Goal: Transaction & Acquisition: Purchase product/service

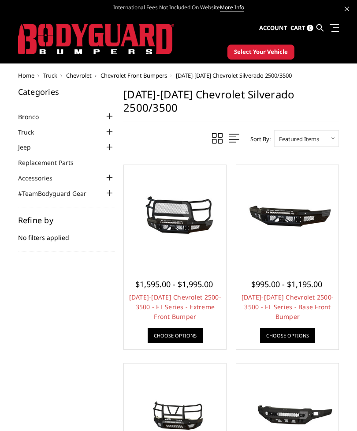
click at [233, 133] on span at bounding box center [234, 138] width 11 height 11
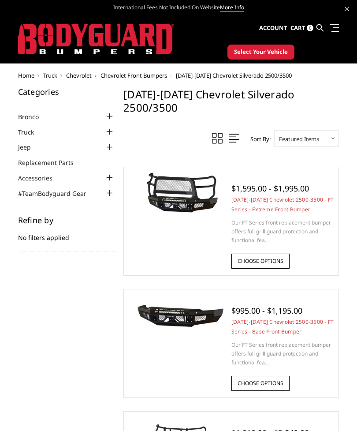
click at [257, 132] on label "Sort By:" at bounding box center [258, 138] width 25 height 13
click at [274, 130] on select "Featured Items Newest Items Best Selling A to Z Z to A By Review Price: Ascendi…" at bounding box center [306, 138] width 65 height 17
click at [319, 130] on select "Featured Items Newest Items Best Selling A to Z Z to A By Review Price: Ascendi…" at bounding box center [306, 138] width 65 height 17
click at [229, 133] on span at bounding box center [234, 138] width 11 height 11
click at [217, 133] on span at bounding box center [217, 138] width 11 height 11
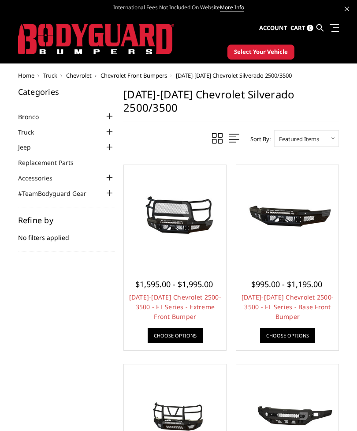
click at [69, 226] on div "Refine by No filters applied" at bounding box center [66, 233] width 97 height 35
click at [57, 235] on div "Refine by No filters applied" at bounding box center [66, 233] width 97 height 35
click at [63, 227] on div "Refine by No filters applied" at bounding box center [66, 233] width 97 height 35
click at [54, 210] on div "Refine by No filters applied Browse by & Hide Filters Show Filters" at bounding box center [66, 229] width 97 height 45
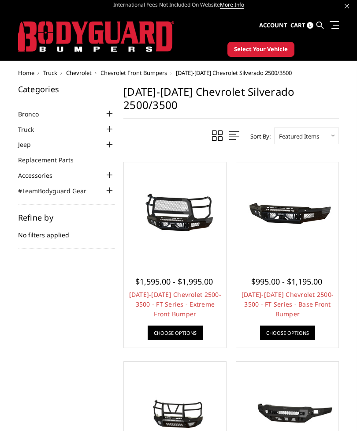
scroll to position [1, 0]
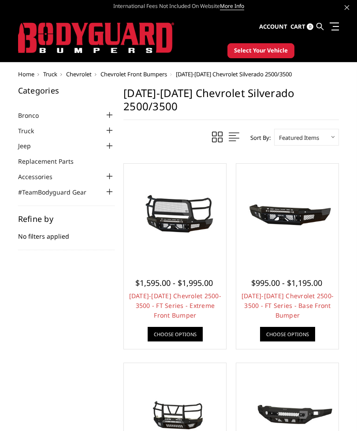
click at [62, 231] on div "Refine by No filters applied" at bounding box center [66, 232] width 97 height 35
click at [49, 231] on div "Refine by No filters applied" at bounding box center [66, 232] width 97 height 35
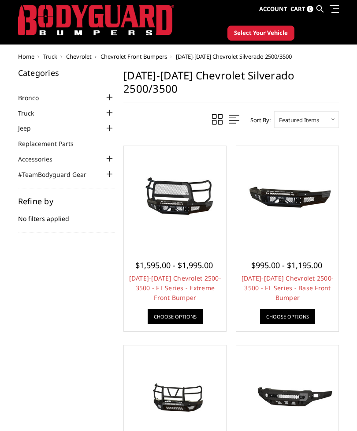
scroll to position [0, 0]
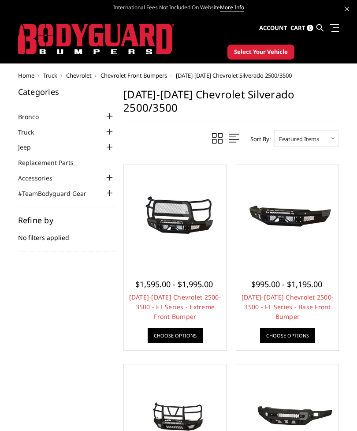
click at [338, 29] on link at bounding box center [333, 27] width 12 height 9
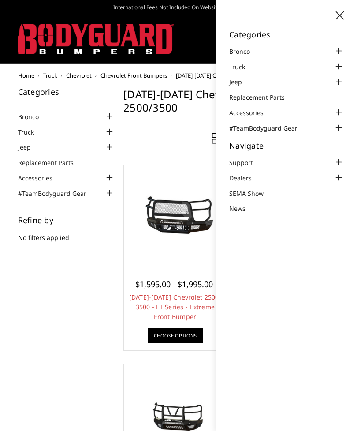
click at [254, 67] on link "Truck" at bounding box center [242, 66] width 27 height 9
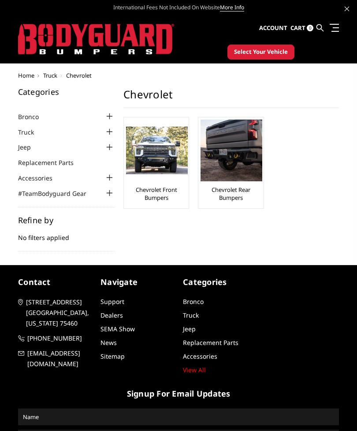
click at [243, 154] on img at bounding box center [232, 151] width 62 height 62
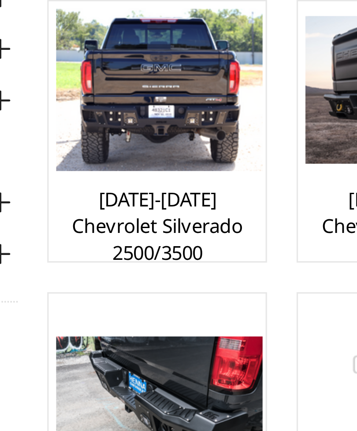
click at [126, 96] on img at bounding box center [157, 120] width 62 height 49
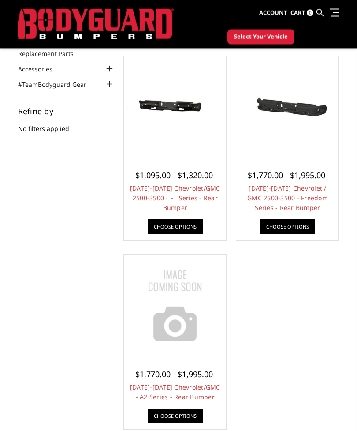
scroll to position [86, 0]
click at [185, 133] on div at bounding box center [175, 107] width 98 height 98
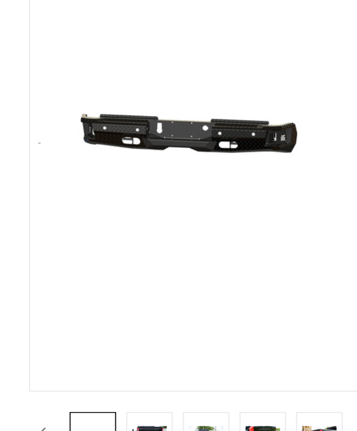
click at [65, 307] on img at bounding box center [70, 312] width 15 height 10
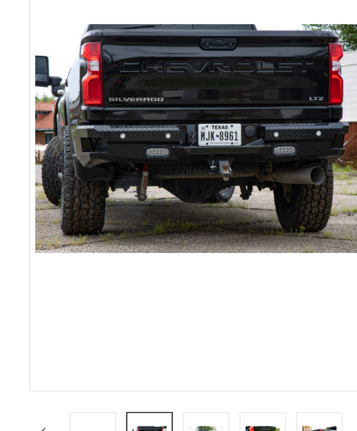
click at [90, 307] on img at bounding box center [95, 312] width 15 height 10
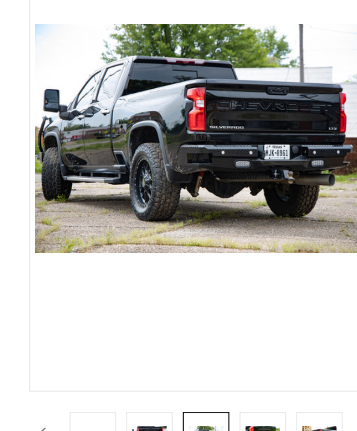
click at [116, 300] on link at bounding box center [120, 311] width 20 height 22
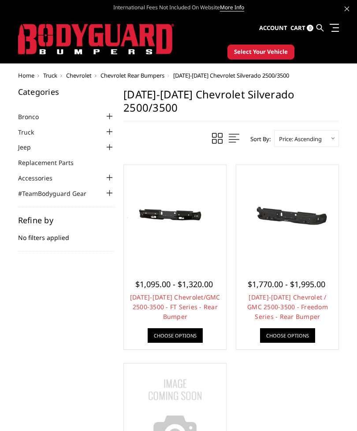
scroll to position [114, 0]
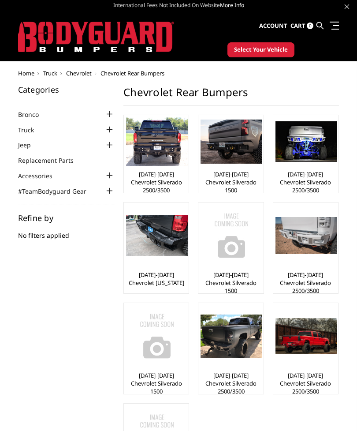
scroll to position [2, 0]
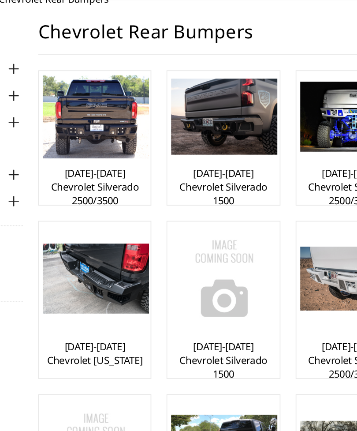
click at [201, 97] on img at bounding box center [232, 119] width 62 height 44
